Goal: Find specific page/section: Find specific page/section

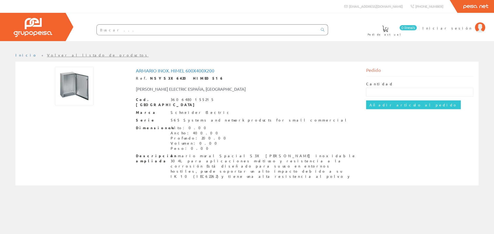
click at [47, 55] on link "Volver al listado de productos" at bounding box center [98, 55] width 102 height 5
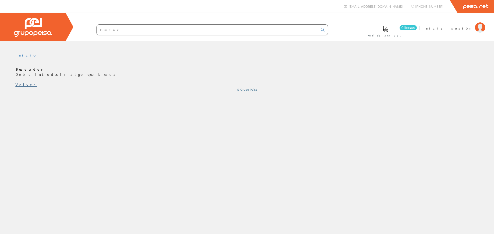
click at [23, 84] on link "Volver" at bounding box center [26, 84] width 22 height 5
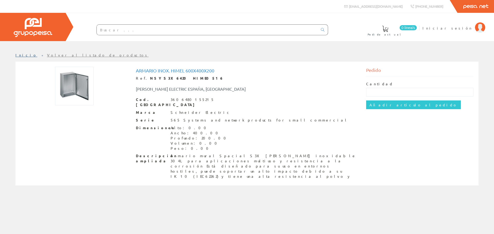
click at [21, 54] on link "Inicio" at bounding box center [26, 55] width 22 height 5
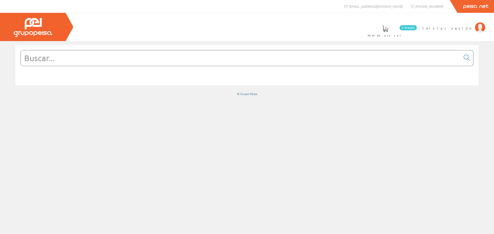
click at [143, 58] on input "text" at bounding box center [241, 57] width 440 height 15
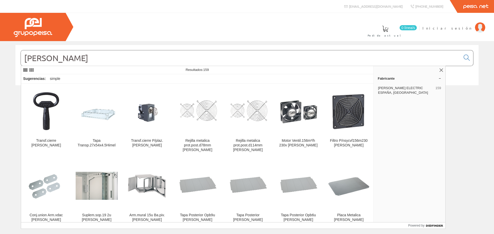
type input "[PERSON_NAME]"
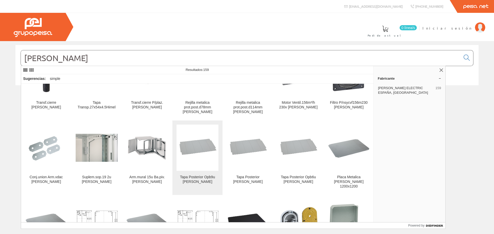
scroll to position [77, 0]
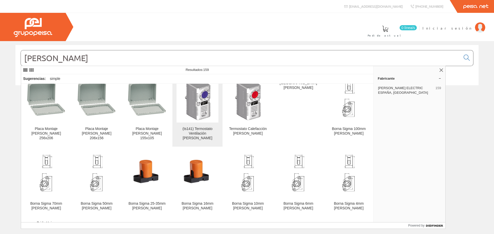
scroll to position [283, 0]
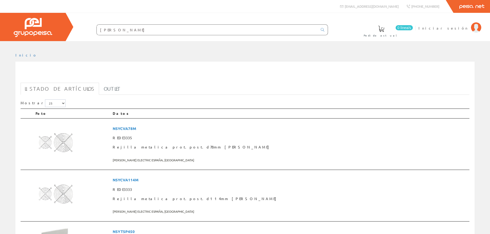
click at [115, 28] on input "[PERSON_NAME]" at bounding box center [207, 30] width 221 height 10
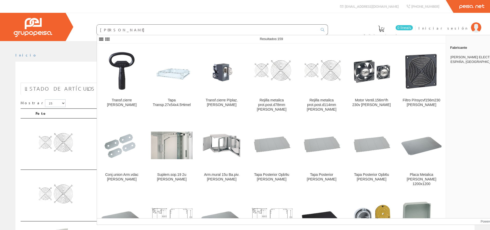
type input "[PERSON_NAME]"
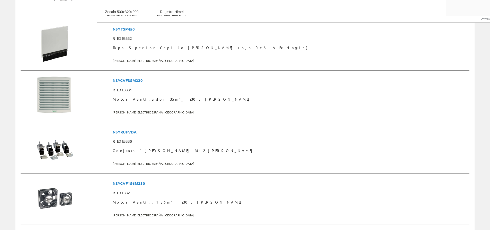
scroll to position [206, 0]
